Goal: Navigation & Orientation: Find specific page/section

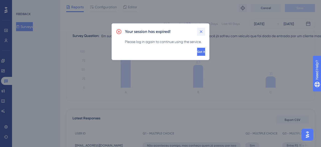
scroll to position [65, 0]
click at [202, 31] on icon at bounding box center [201, 31] width 5 height 5
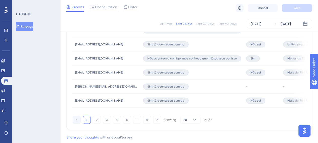
scroll to position [391, 0]
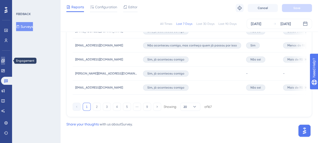
click at [5, 63] on link at bounding box center [3, 61] width 4 height 8
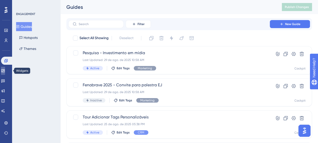
click at [5, 71] on icon at bounding box center [2, 70] width 3 height 3
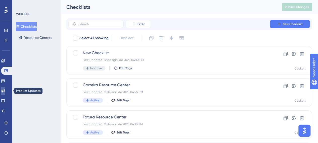
click at [5, 90] on icon at bounding box center [3, 91] width 4 height 4
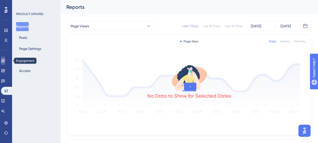
click at [5, 61] on icon at bounding box center [3, 61] width 4 height 4
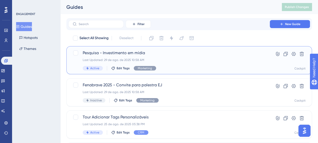
click at [137, 59] on div "Last Updated: 29 de ago. de 2025 10:58 AM" at bounding box center [169, 60] width 173 height 4
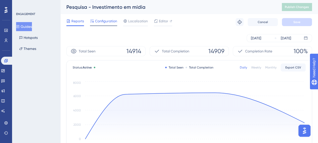
click at [111, 22] on span "Configuration" at bounding box center [106, 21] width 22 height 6
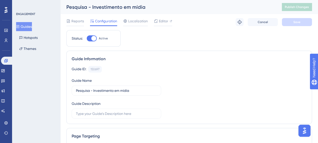
click at [58, 38] on div "ENGAGEMENT Guides Hotspots Themes" at bounding box center [36, 71] width 48 height 143
click at [5, 61] on icon at bounding box center [6, 61] width 4 height 4
